Goal: Transaction & Acquisition: Purchase product/service

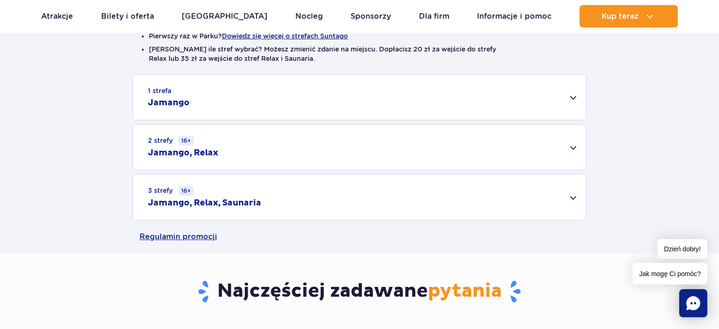
scroll to position [296, 0]
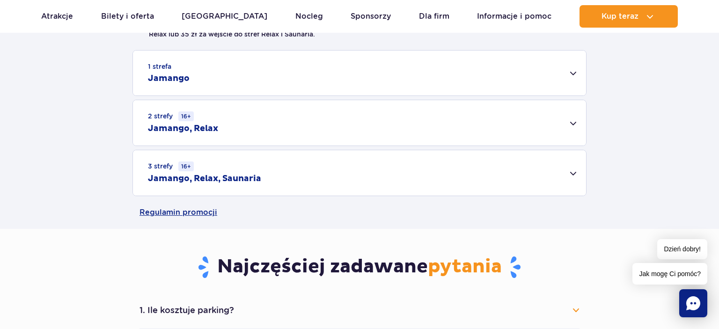
click at [570, 175] on div "3 strefy 16+ Jamango, Relax, Saunaria" at bounding box center [359, 172] width 453 height 45
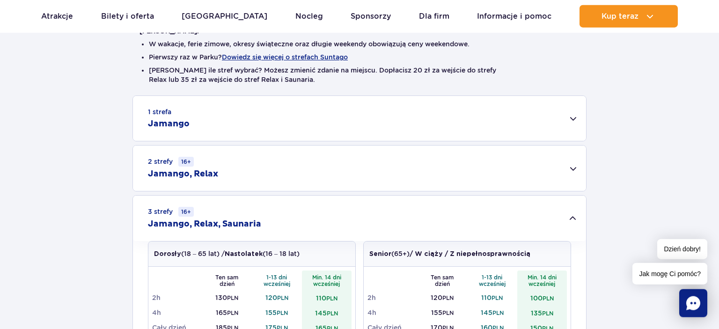
scroll to position [247, 0]
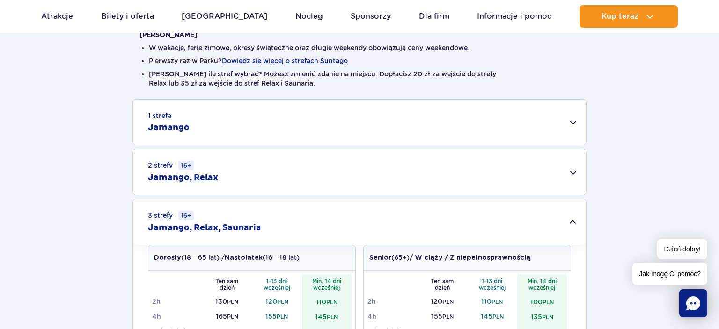
click at [578, 171] on div "2 strefy 16+ Jamango, Relax" at bounding box center [359, 171] width 453 height 45
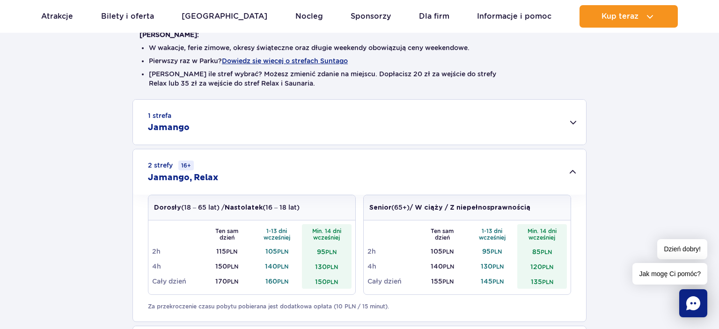
click at [574, 124] on div "1 strefa Jamango" at bounding box center [359, 122] width 453 height 45
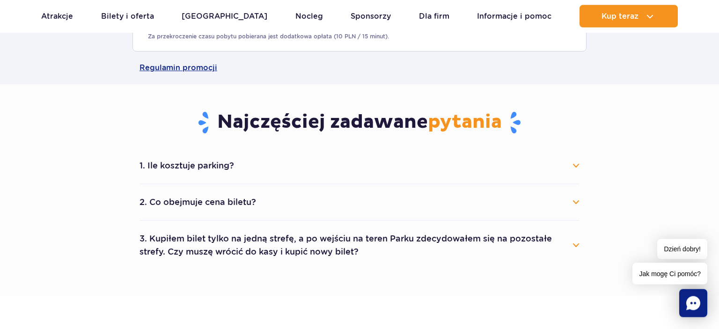
scroll to position [1038, 0]
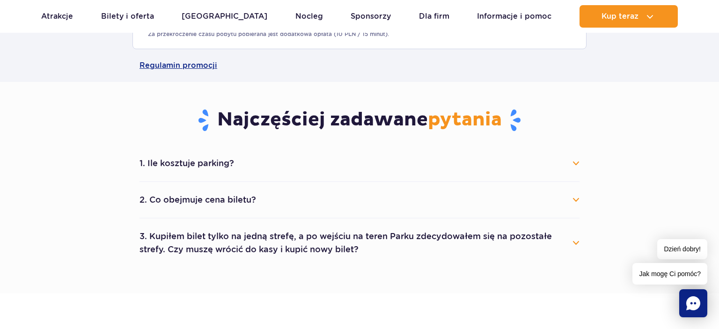
click at [570, 160] on button "1. Ile kosztuje parking?" at bounding box center [360, 163] width 440 height 21
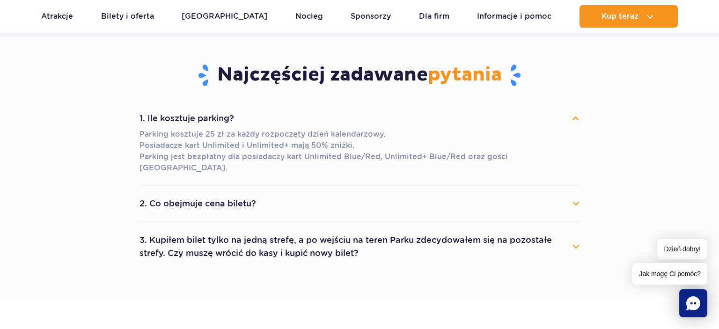
scroll to position [1087, 0]
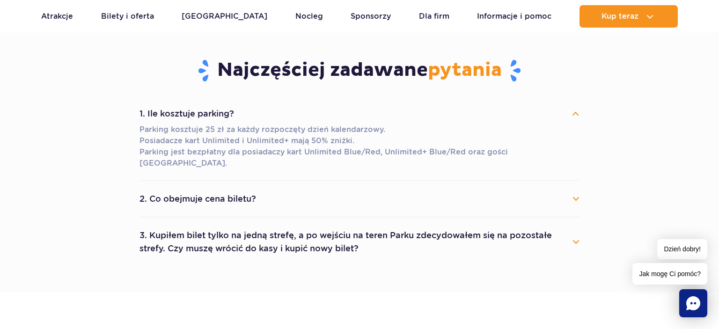
click at [570, 235] on button "3. Kupiłem bilet tylko na jedną strefę, a po wejściu na teren Parku zdecydowałe…" at bounding box center [360, 242] width 440 height 34
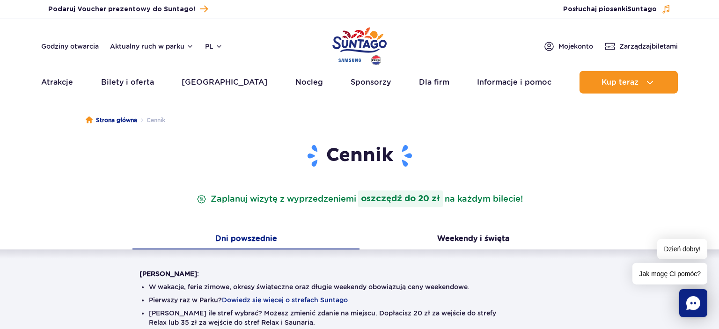
scroll to position [0, 0]
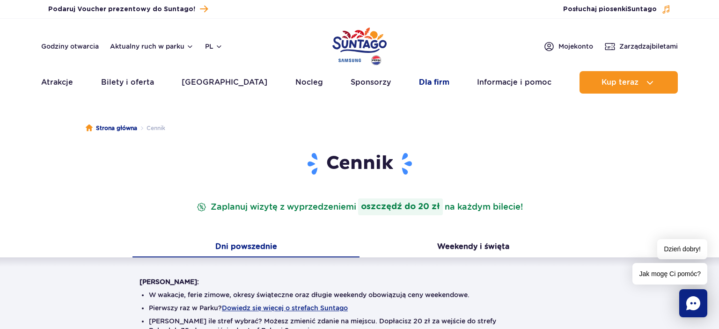
click at [419, 78] on link "Dla firm" at bounding box center [434, 82] width 30 height 22
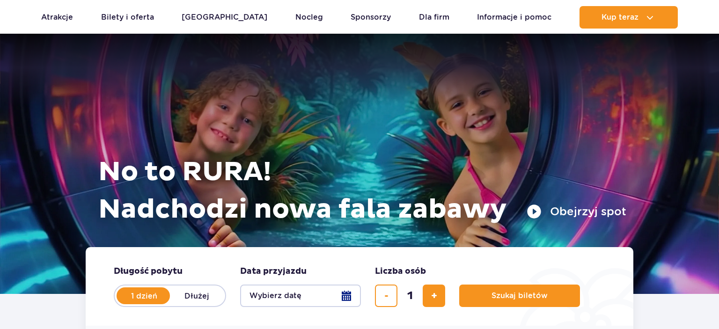
scroll to position [1938, 0]
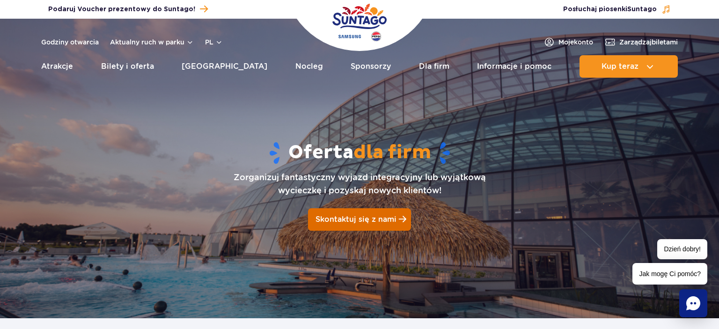
click at [364, 211] on link "Skontaktuj się z nami" at bounding box center [359, 219] width 103 height 22
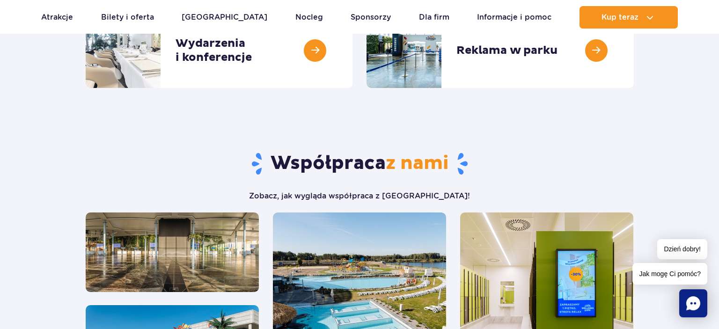
scroll to position [231, 0]
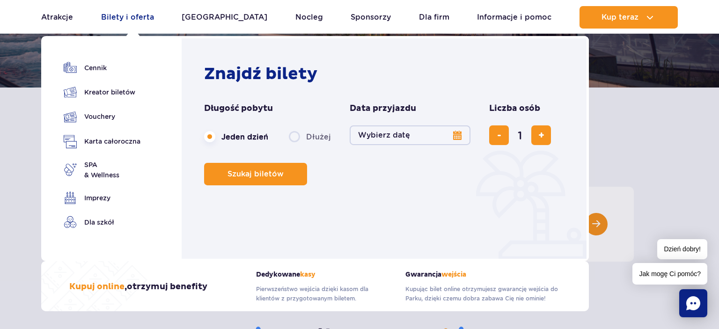
click at [121, 20] on link "Bilety i oferta" at bounding box center [127, 17] width 53 height 22
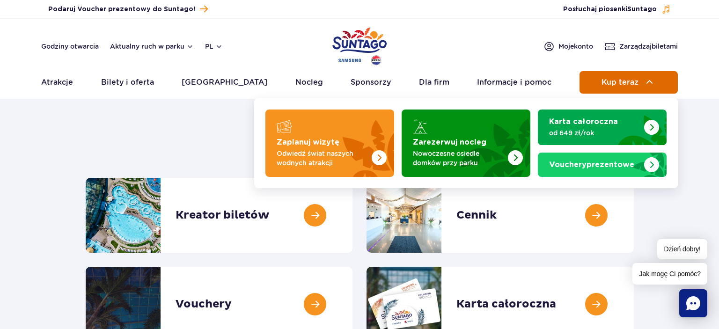
click at [651, 84] on img at bounding box center [649, 82] width 11 height 11
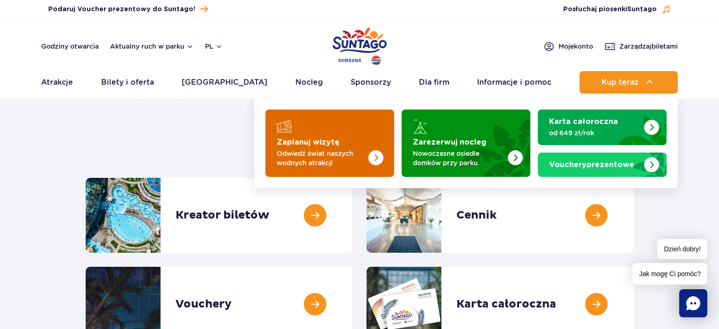
click at [321, 163] on p "Odwiedź świat naszych wodnych atrakcji" at bounding box center [322, 158] width 91 height 19
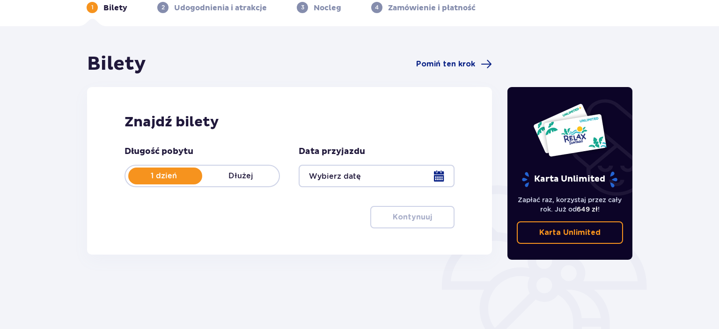
scroll to position [49, 0]
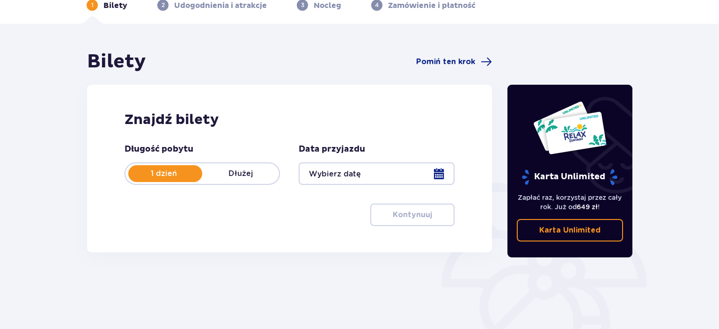
click at [363, 172] on div at bounding box center [376, 173] width 155 height 22
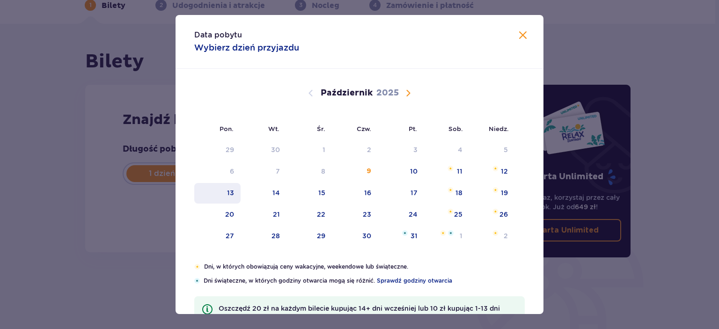
click at [240, 191] on div "13" at bounding box center [217, 193] width 46 height 21
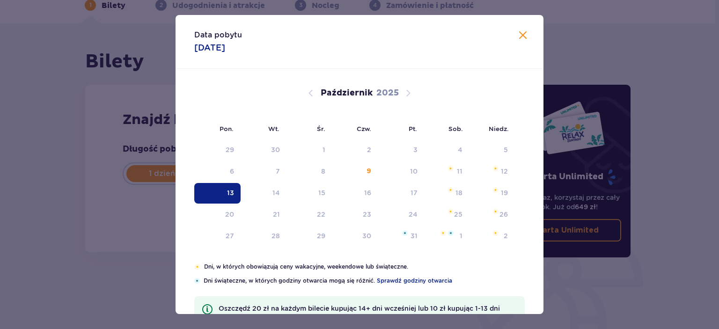
type input "[DATE]"
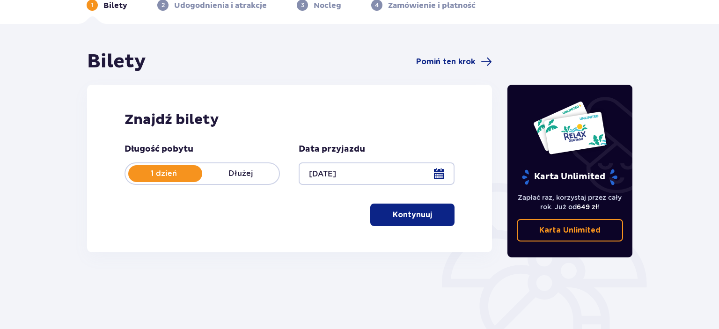
click at [423, 219] on p "Kontynuuj" at bounding box center [412, 215] width 39 height 10
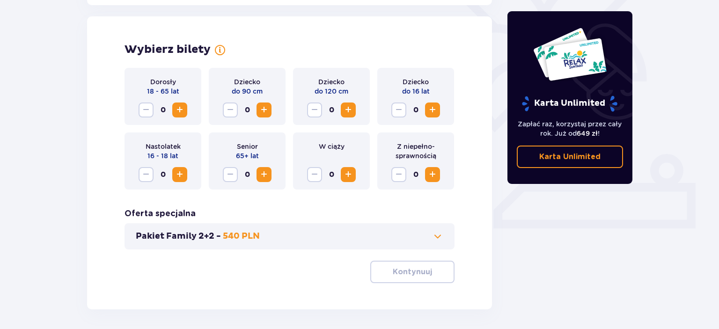
scroll to position [260, 0]
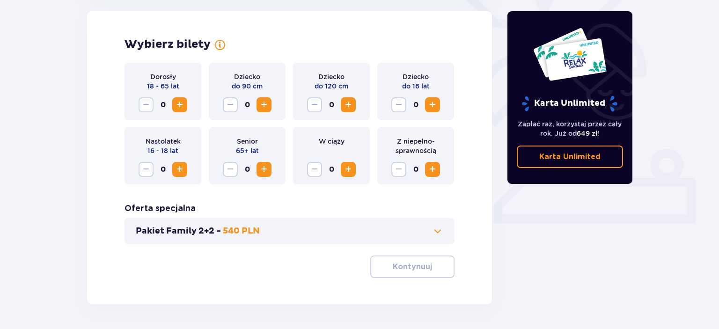
click at [176, 105] on span "Zwiększ" at bounding box center [179, 104] width 11 height 11
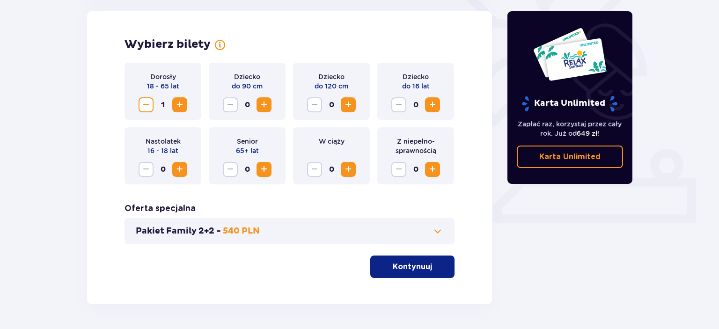
click at [176, 105] on span "Zwiększ" at bounding box center [179, 104] width 11 height 11
click at [437, 108] on span "Zwiększ" at bounding box center [432, 104] width 11 height 11
click at [419, 269] on p "Kontynuuj" at bounding box center [412, 267] width 39 height 10
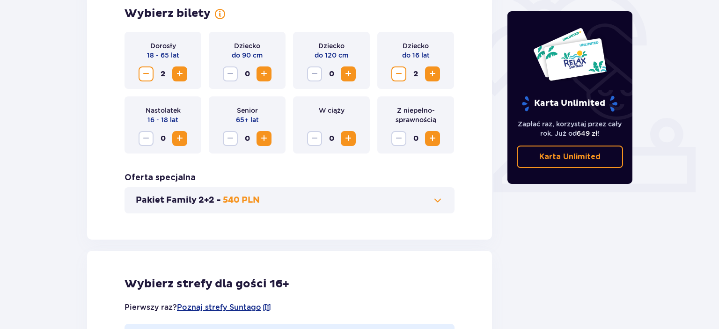
scroll to position [223, 0]
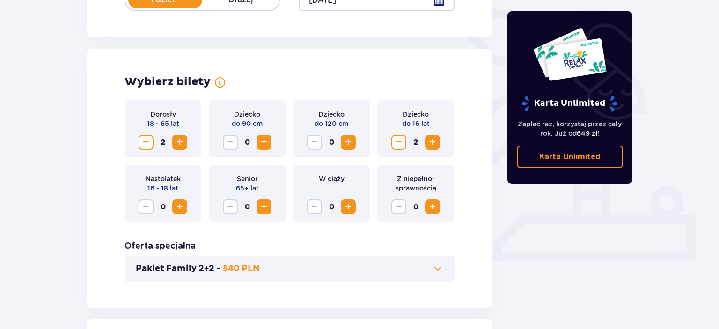
click at [433, 274] on div "Pakiet Family 2+2 - 540 PLN" at bounding box center [290, 269] width 330 height 26
click at [433, 264] on span at bounding box center [437, 268] width 11 height 11
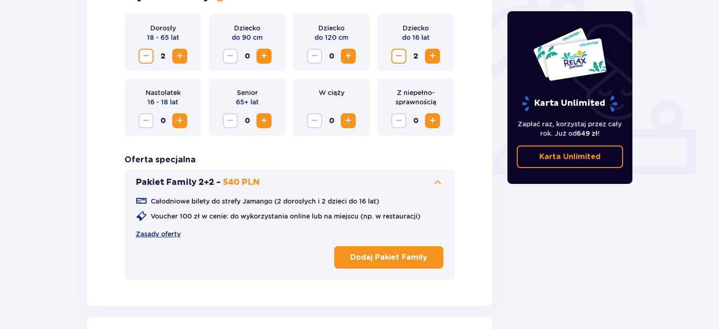
scroll to position [309, 0]
click at [404, 261] on p "Dodaj Pakiet Family" at bounding box center [388, 257] width 77 height 10
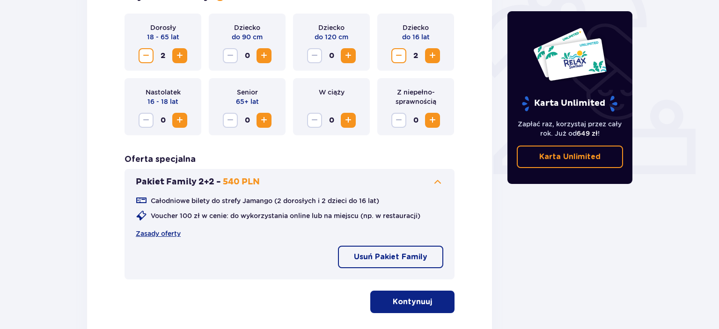
click at [403, 303] on p "Kontynuuj" at bounding box center [412, 302] width 39 height 10
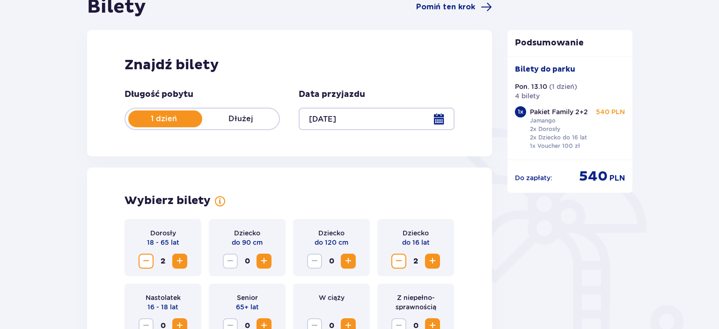
scroll to position [0, 0]
